Goal: Information Seeking & Learning: Learn about a topic

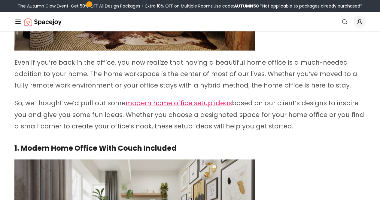
scroll to position [162, 0]
click at [213, 125] on p "So, we thought we’d pull out some modern home office setup ideas based on our c…" at bounding box center [189, 114] width 351 height 34
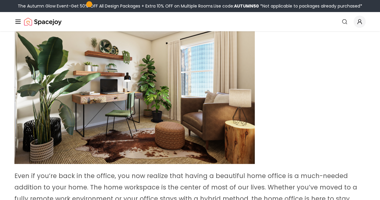
scroll to position [49, 0]
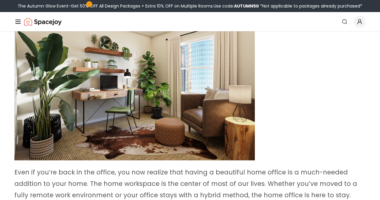
click at [222, 110] on img at bounding box center [134, 92] width 240 height 135
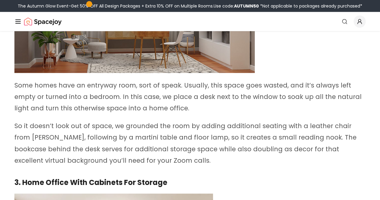
scroll to position [673, 0]
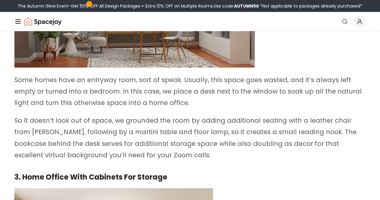
drag, startPoint x: 166, startPoint y: 137, endPoint x: 98, endPoint y: 158, distance: 71.0
click at [98, 108] on p "Some homes have an entryway room, sort of speak. Usually, this space goes waste…" at bounding box center [189, 91] width 351 height 34
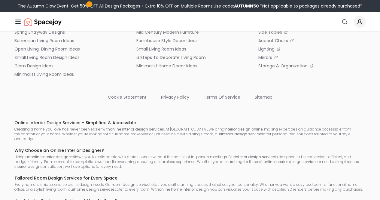
scroll to position [3748, 0]
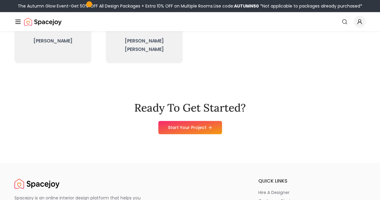
scroll to position [284, 0]
click at [49, 177] on img "Spacejoy" at bounding box center [36, 183] width 45 height 12
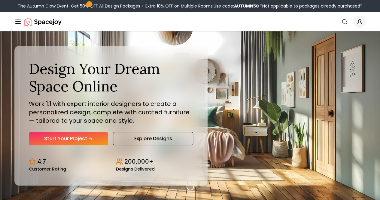
click at [0, 0] on link "Pricing" at bounding box center [0, 0] width 0 height 0
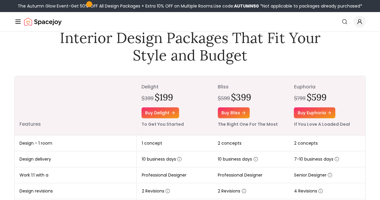
scroll to position [32, 0]
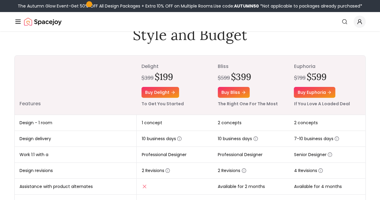
click at [108, 134] on td "Design delivery" at bounding box center [76, 139] width 122 height 16
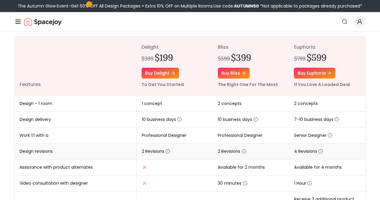
scroll to position [68, 0]
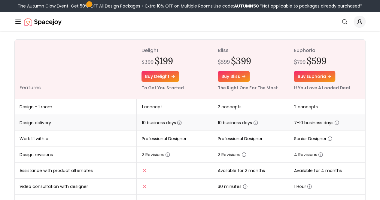
click at [179, 123] on icon "button" at bounding box center [179, 122] width 5 height 5
click at [168, 155] on icon "button" at bounding box center [167, 154] width 5 height 5
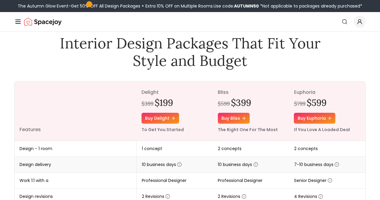
scroll to position [26, 0]
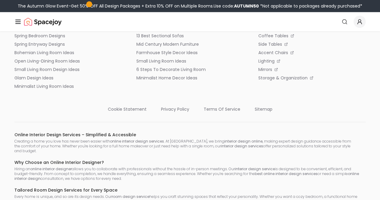
scroll to position [3748, 0]
